Goal: Communication & Community: Answer question/provide support

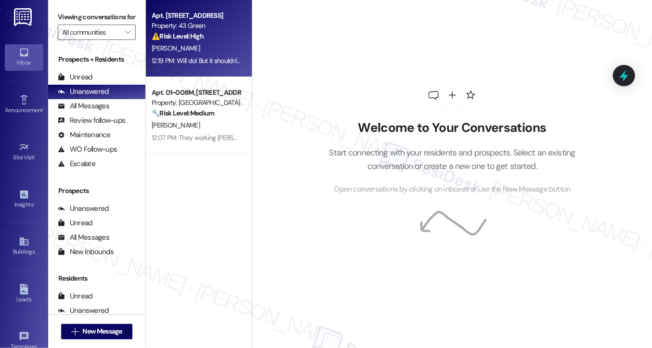
click at [200, 55] on div "12:19 PM: Will do! But it shouldn't! Thank you 12:19 PM: Will do! But it should…" at bounding box center [196, 61] width 91 height 12
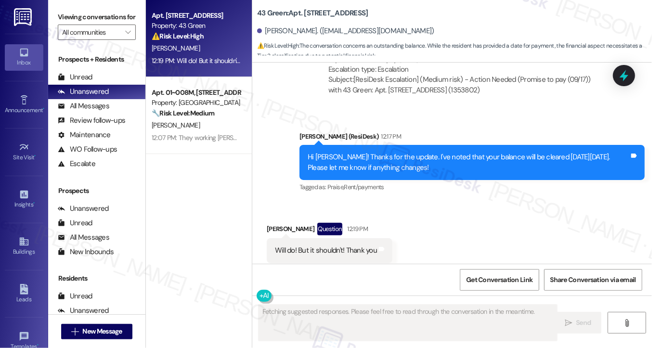
scroll to position [3099, 0]
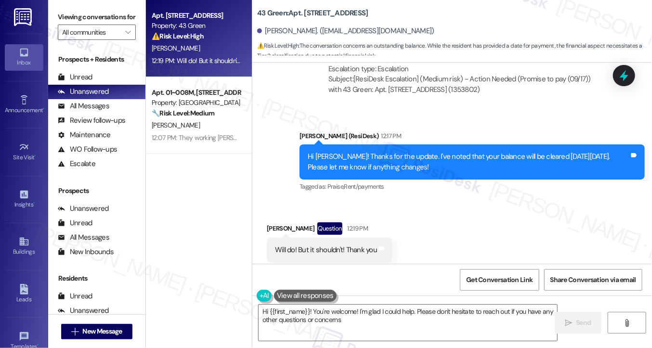
type textarea "Hi {{first_name}}! You're welcome! I'm glad I could help. Please don't hesitate…"
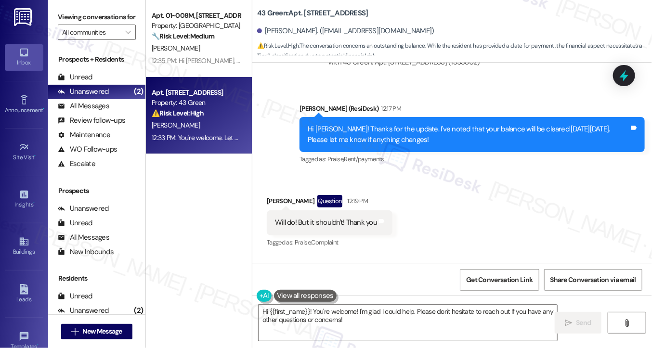
scroll to position [3070, 0]
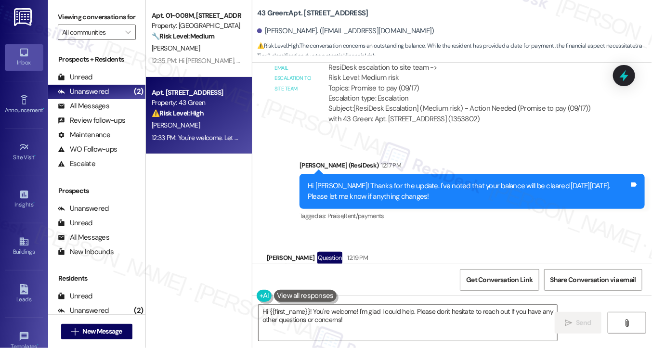
click at [356, 174] on div "Hi [PERSON_NAME]! Thanks for the update. I've noted that your balance will be c…" at bounding box center [472, 191] width 345 height 35
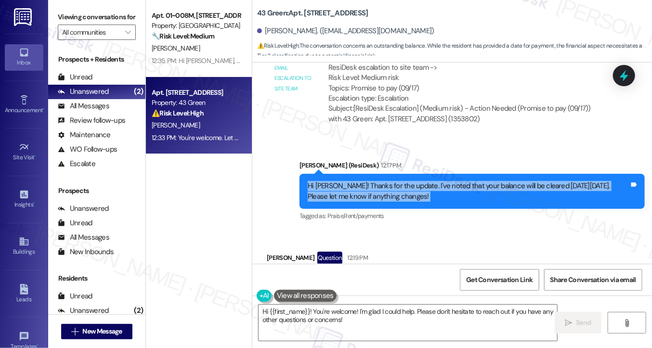
click at [356, 174] on div "Hi [PERSON_NAME]! Thanks for the update. I've noted that your balance will be c…" at bounding box center [472, 191] width 345 height 35
click at [396, 181] on div "Hi [PERSON_NAME]! Thanks for the update. I've noted that your balance will be c…" at bounding box center [469, 191] width 322 height 21
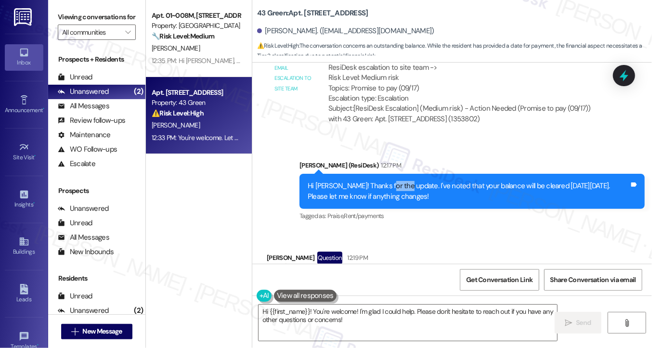
click at [396, 181] on div "Hi [PERSON_NAME]! Thanks for the update. I've noted that your balance will be c…" at bounding box center [469, 191] width 322 height 21
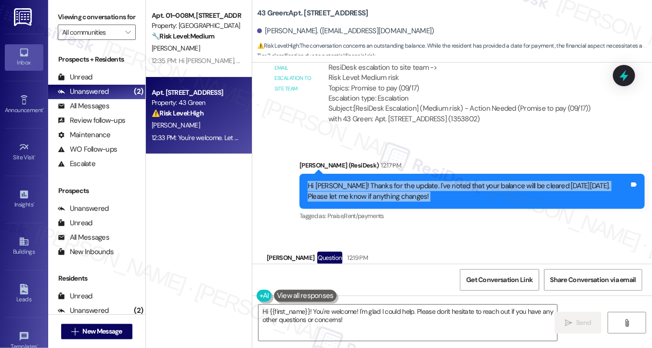
click at [396, 181] on div "Hi [PERSON_NAME]! Thanks for the update. I've noted that your balance will be c…" at bounding box center [469, 191] width 322 height 21
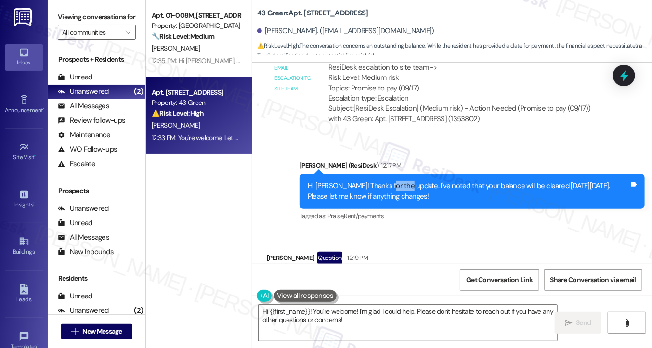
click at [396, 181] on div "Hi [PERSON_NAME]! Thanks for the update. I've noted that your balance will be c…" at bounding box center [469, 191] width 322 height 21
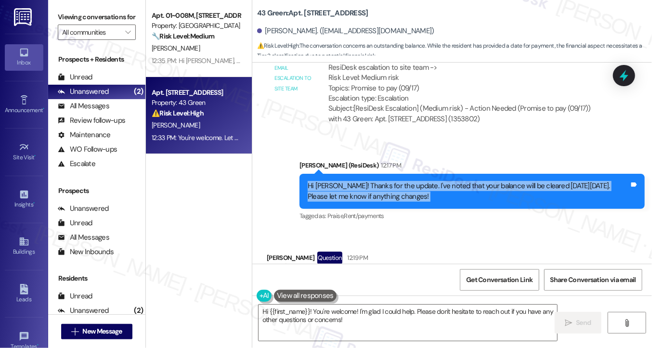
click at [396, 181] on div "Hi [PERSON_NAME]! Thanks for the update. I've noted that your balance will be c…" at bounding box center [469, 191] width 322 height 21
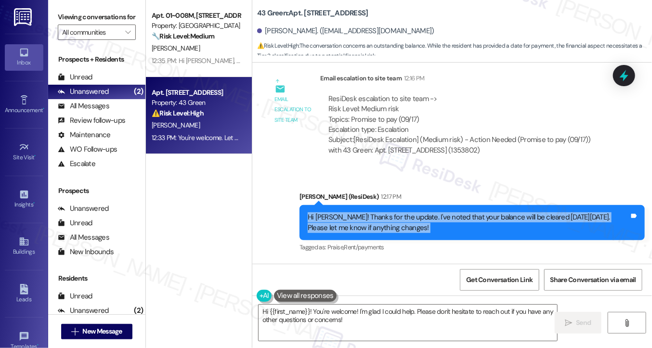
scroll to position [3022, 0]
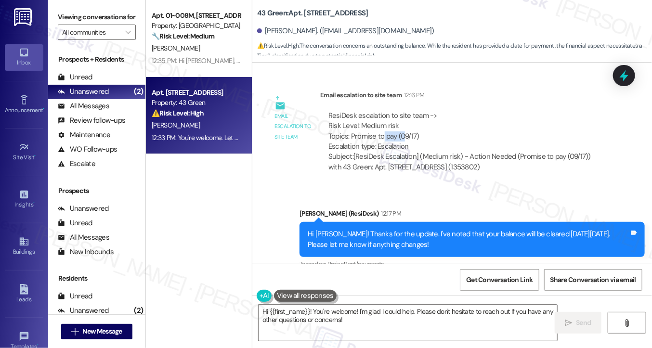
drag, startPoint x: 380, startPoint y: 119, endPoint x: 403, endPoint y: 119, distance: 23.6
click at [403, 119] on div "ResiDesk escalation to site team -> Risk Level: Medium risk Topics: Promise to …" at bounding box center [467, 131] width 276 height 41
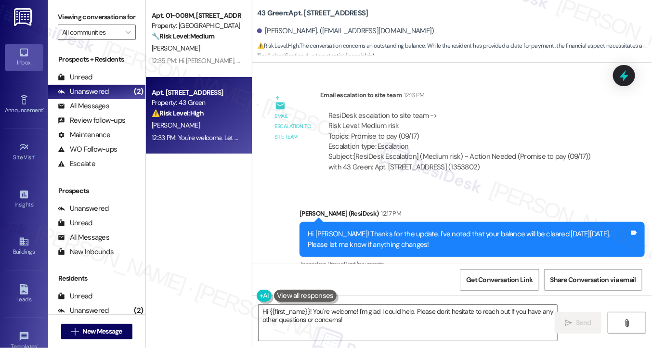
click at [394, 152] on div "Subject: [ResiDesk Escalation] (Medium risk) - Action Needed (Promise to pay (0…" at bounding box center [467, 162] width 276 height 21
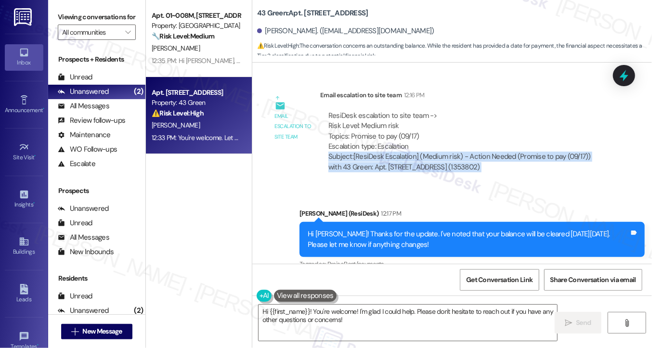
click at [394, 152] on div "Subject: [ResiDesk Escalation] (Medium risk) - Action Needed (Promise to pay (0…" at bounding box center [467, 162] width 276 height 21
